Goal: Task Accomplishment & Management: Complete application form

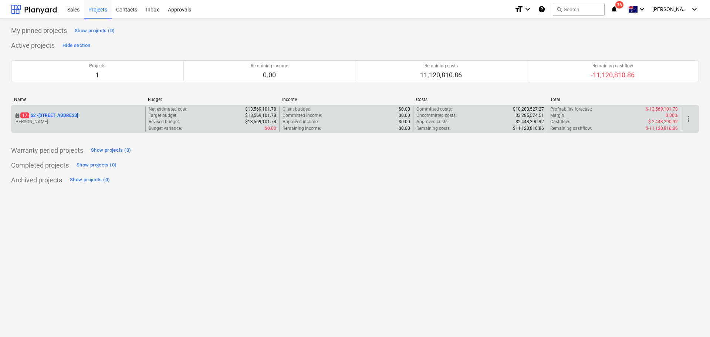
click at [78, 114] on p "[STREET_ADDRESS]" at bounding box center [49, 115] width 58 height 6
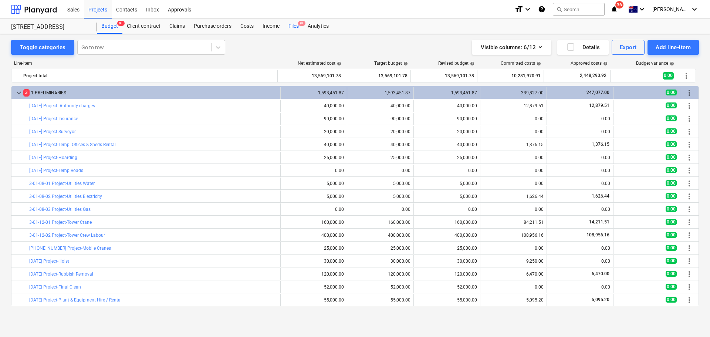
click at [300, 26] on span "9+" at bounding box center [301, 23] width 7 height 5
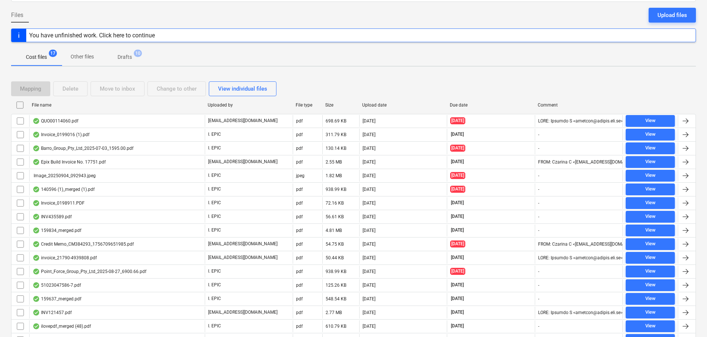
scroll to position [103, 0]
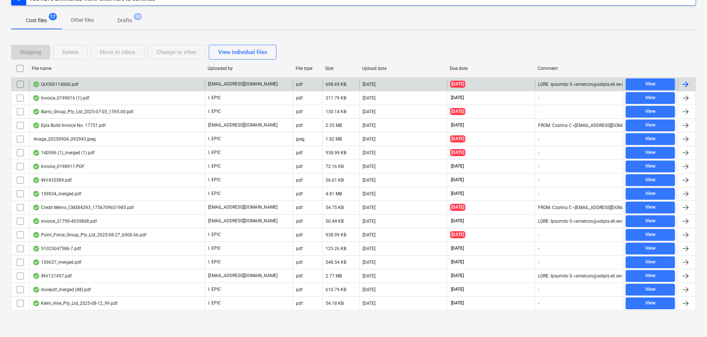
click at [269, 85] on div "[EMAIL_ADDRESS][DOMAIN_NAME]" at bounding box center [249, 84] width 88 height 12
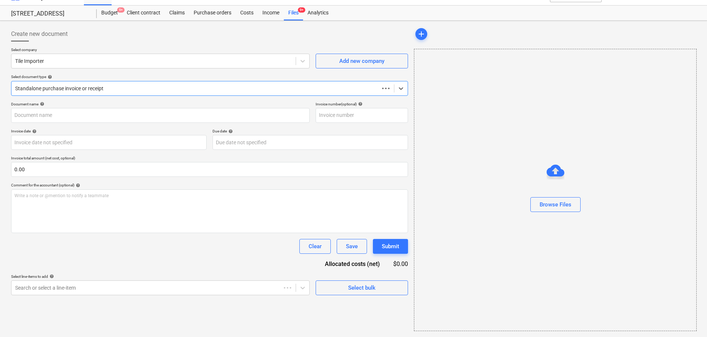
type input "00114060"
type input "[DATE]"
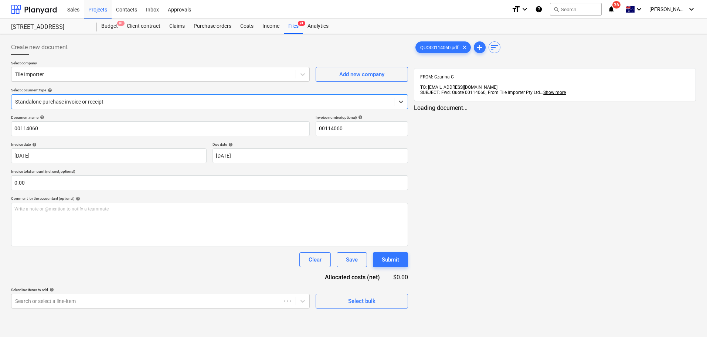
scroll to position [0, 0]
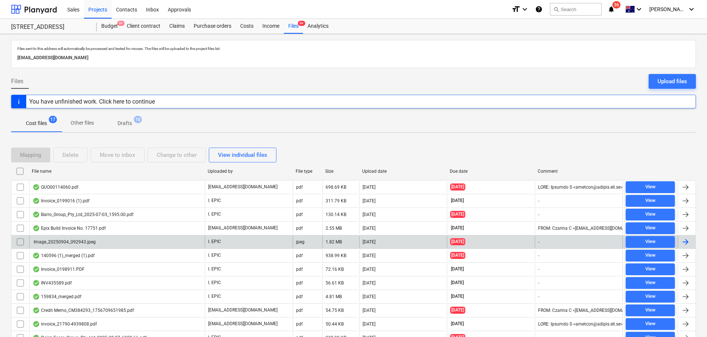
scroll to position [103, 0]
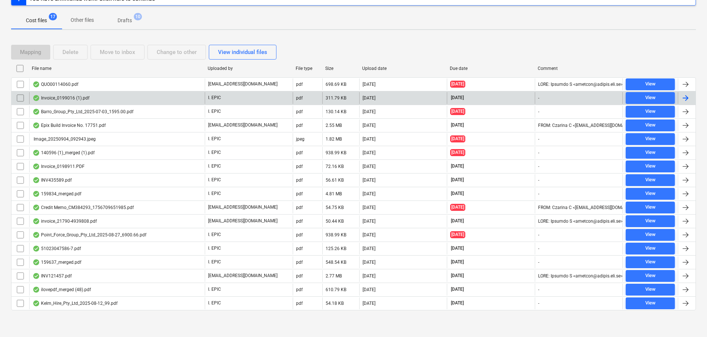
click at [121, 97] on div "Invoice_0199016 (1).pdf" at bounding box center [117, 98] width 176 height 12
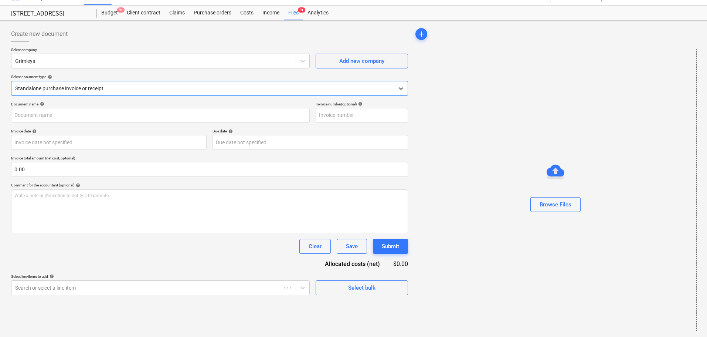
type input "0199016"
type input "[DATE]"
